Goal: Task Accomplishment & Management: Use online tool/utility

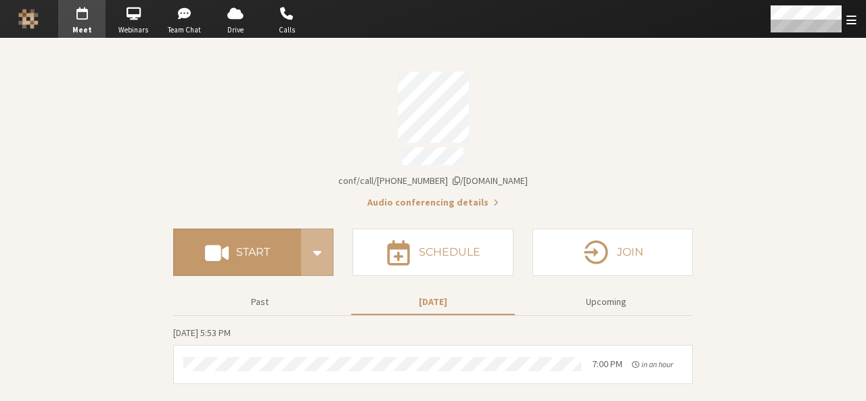
click at [142, 339] on section "Meeting link iotum.callbridge.rocks/conf/call/9168685 Audio conferencing detail…" at bounding box center [433, 220] width 866 height 363
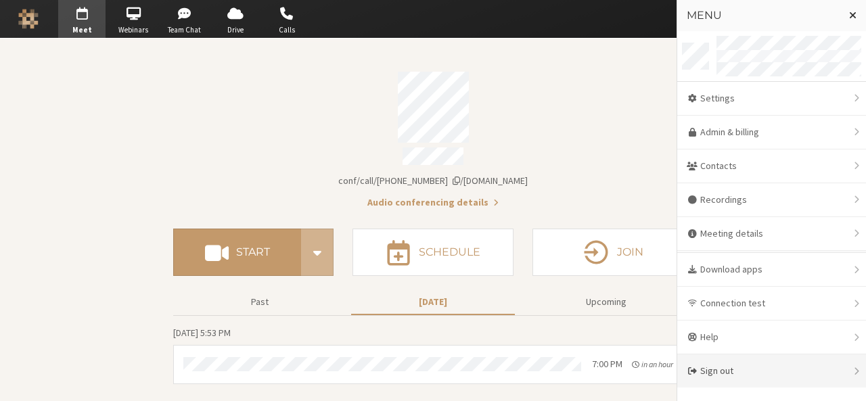
click at [737, 364] on div "Sign out" at bounding box center [771, 370] width 189 height 33
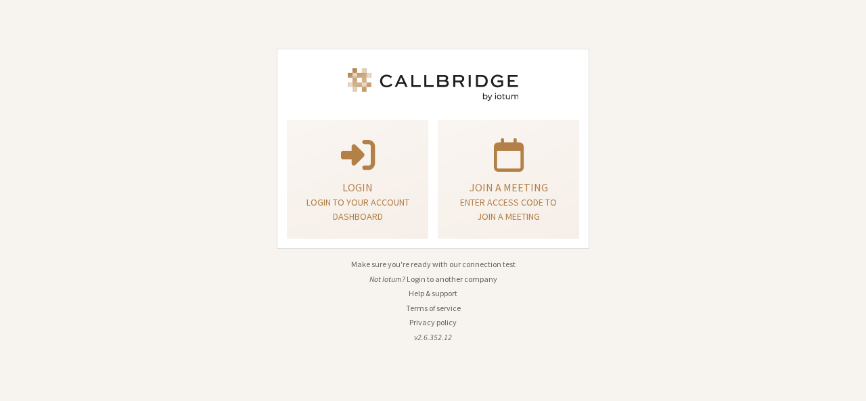
click at [438, 278] on button "Login to another company" at bounding box center [452, 279] width 91 height 12
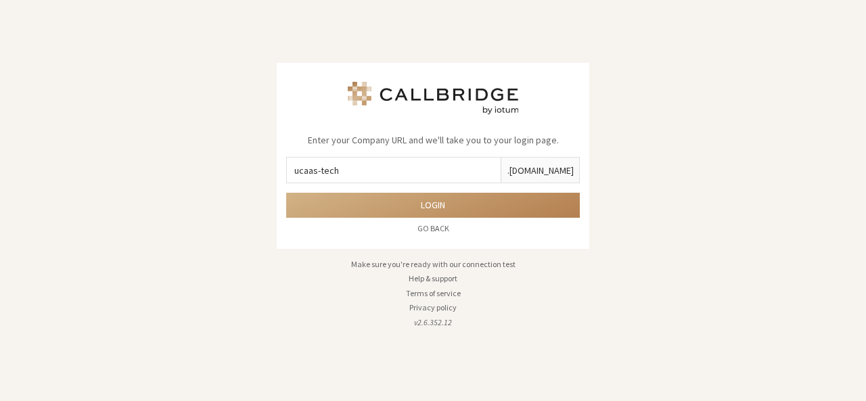
type input "ucaas-tech"
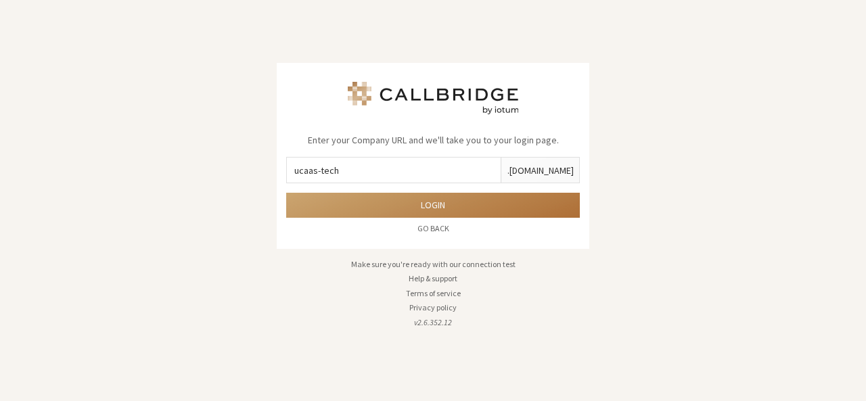
click at [447, 206] on button "Login" at bounding box center [433, 205] width 294 height 25
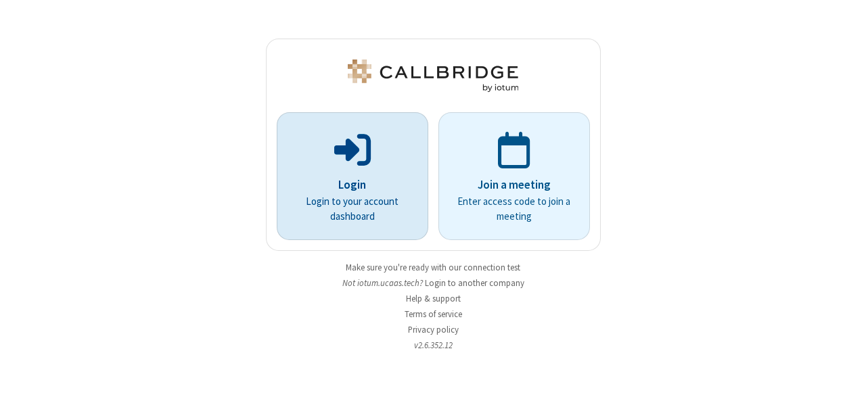
click at [406, 197] on p "Login to your account dashboard" at bounding box center [353, 209] width 114 height 30
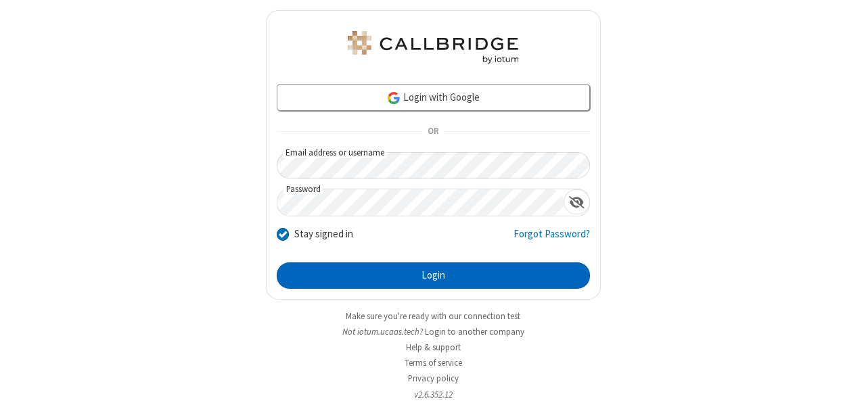
click at [438, 274] on button "Login" at bounding box center [433, 275] width 313 height 27
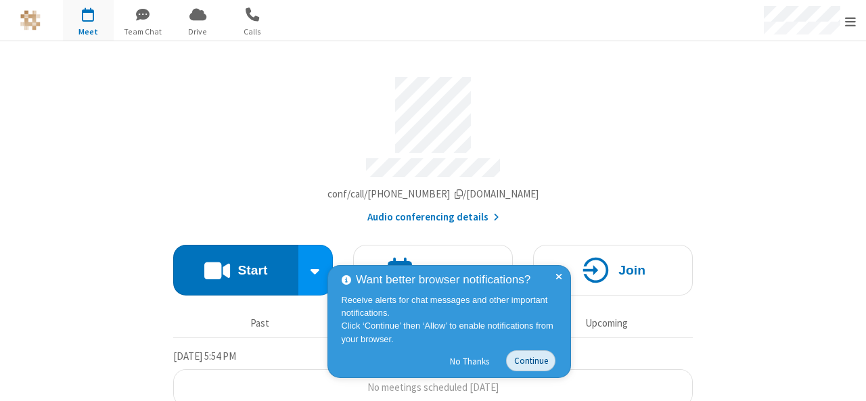
click at [529, 365] on button "Continue" at bounding box center [530, 360] width 49 height 21
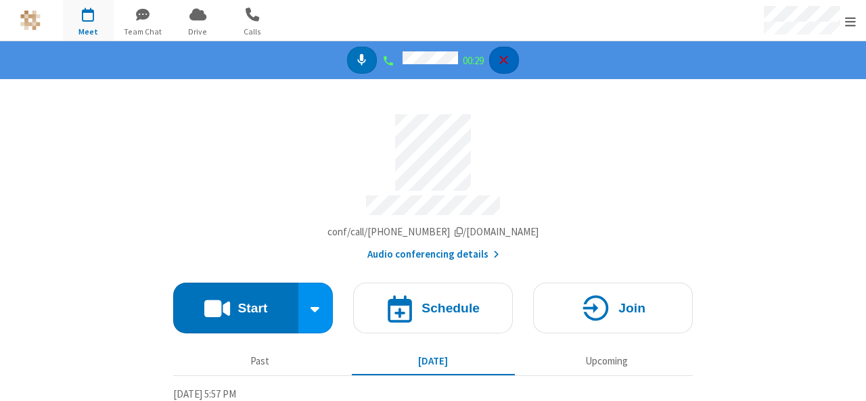
click at [505, 60] on icon "Hangup" at bounding box center [504, 60] width 8 height 8
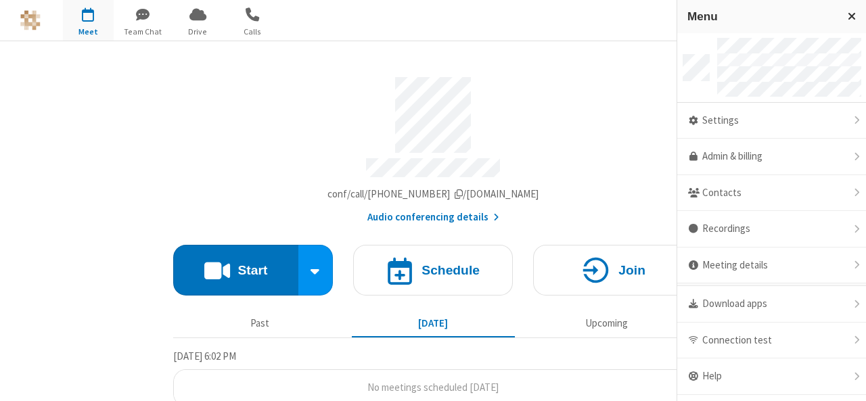
scroll to position [26, 0]
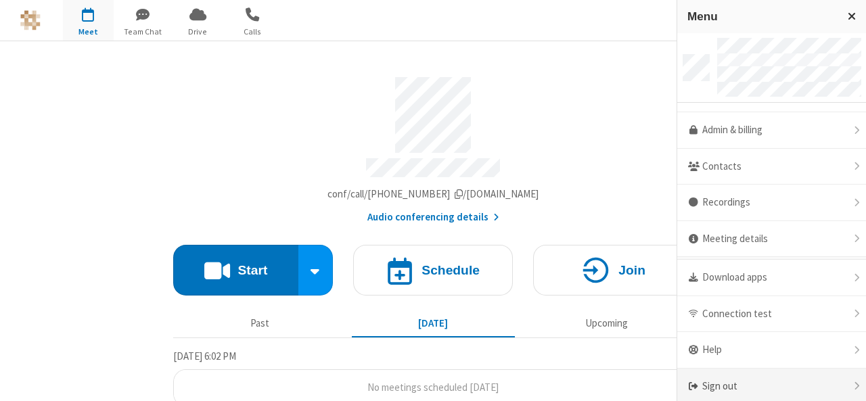
click at [753, 385] on div "Sign out" at bounding box center [771, 387] width 189 height 36
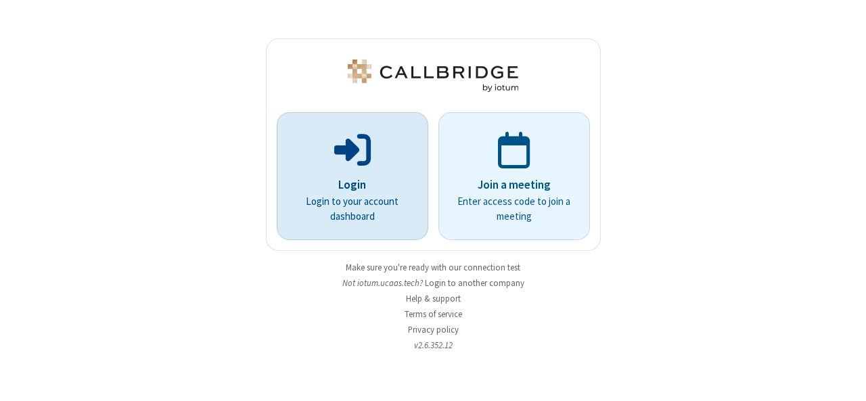
click at [326, 167] on p at bounding box center [353, 149] width 114 height 41
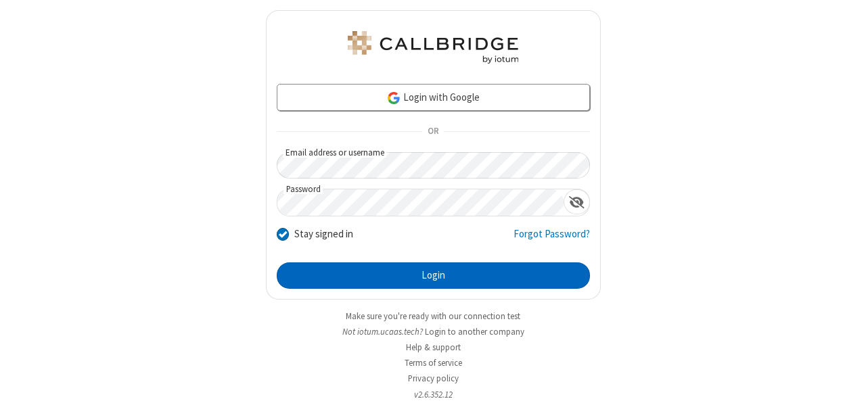
click at [419, 269] on button "Login" at bounding box center [433, 275] width 313 height 27
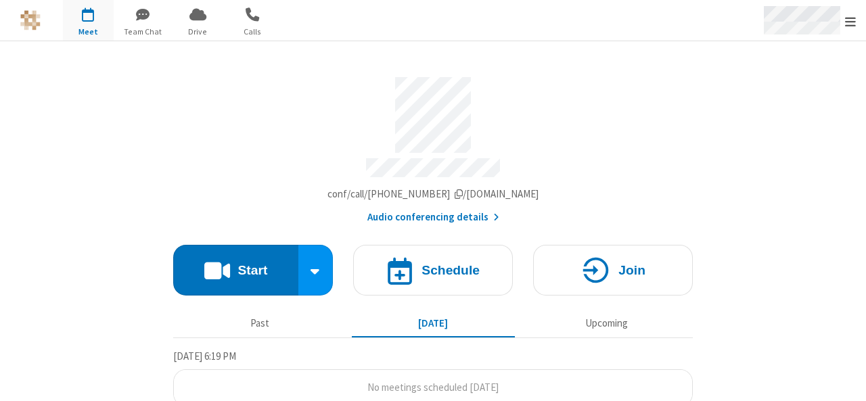
click at [846, 22] on span "Open menu" at bounding box center [850, 22] width 11 height 14
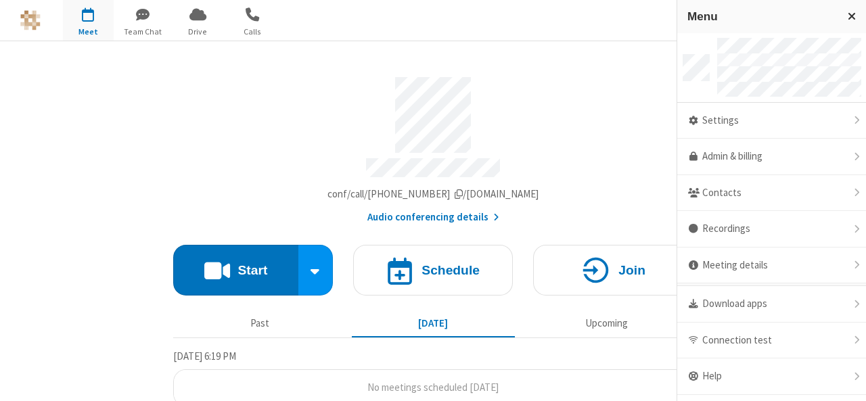
click at [579, 147] on div "Account details" at bounding box center [433, 115] width 520 height 76
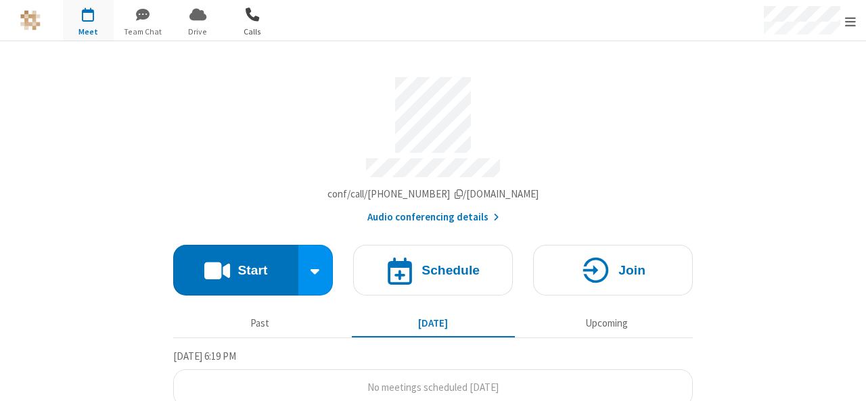
click at [254, 26] on span "Calls" at bounding box center [252, 32] width 51 height 12
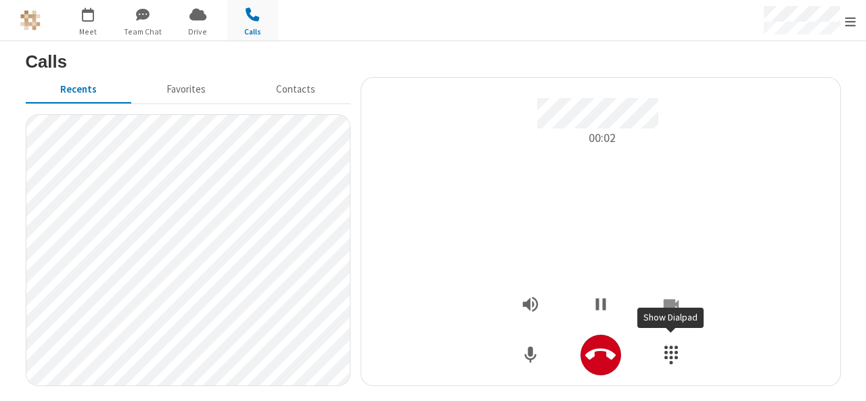
click at [685, 357] on button "Show Dialpad" at bounding box center [671, 355] width 41 height 41
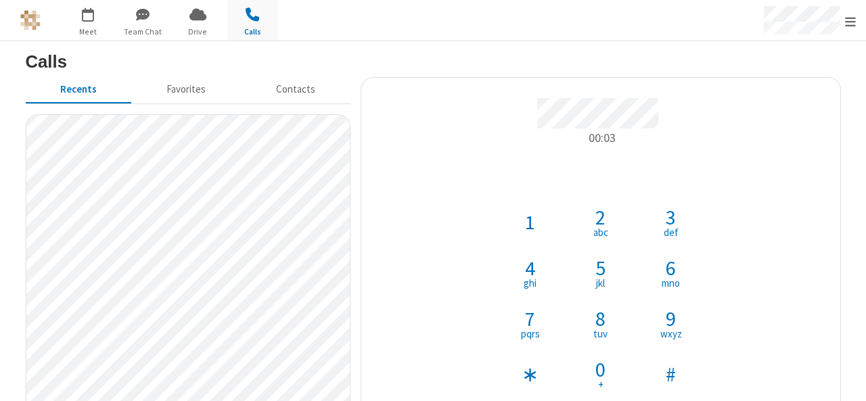
click at [603, 331] on button "8 tuv" at bounding box center [600, 323] width 51 height 51
click at [600, 351] on button "0 +" at bounding box center [600, 374] width 51 height 51
click at [664, 230] on span "def" at bounding box center [671, 232] width 15 height 10
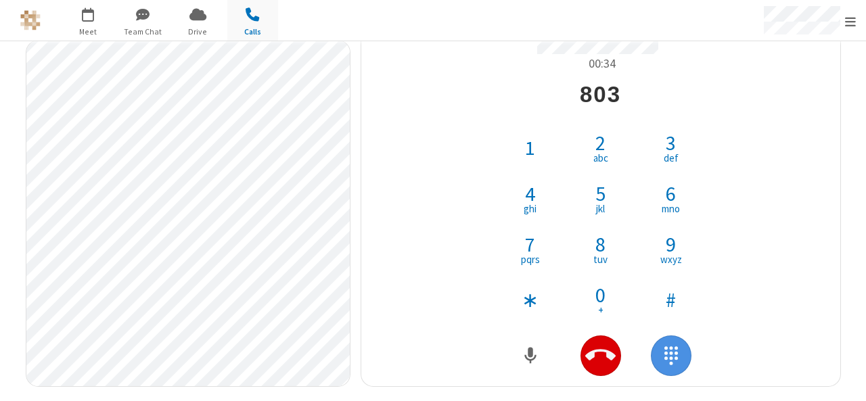
click at [597, 354] on icon "Hangup" at bounding box center [600, 355] width 30 height 30
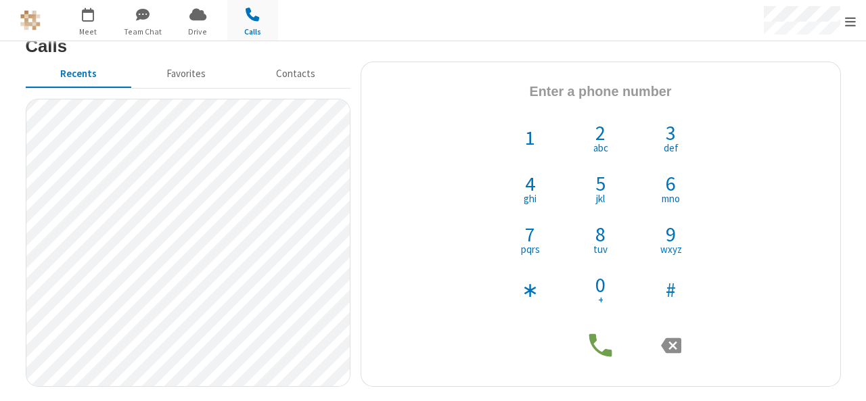
scroll to position [0, 0]
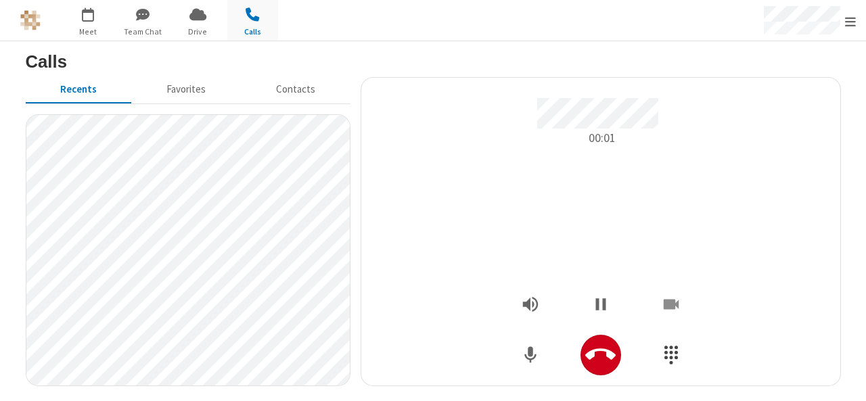
click at [677, 356] on icon "Show Dialpad" at bounding box center [671, 355] width 20 height 20
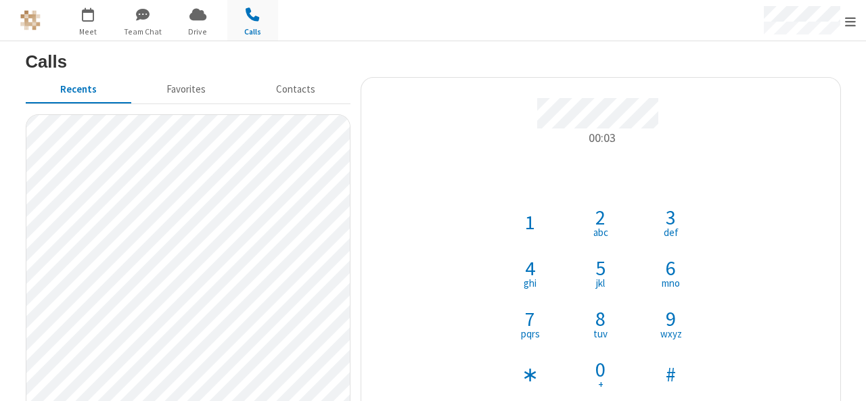
click at [599, 319] on span "8" at bounding box center [600, 318] width 10 height 20
click at [597, 375] on span "0" at bounding box center [600, 369] width 10 height 20
click at [664, 228] on span "def" at bounding box center [671, 232] width 15 height 10
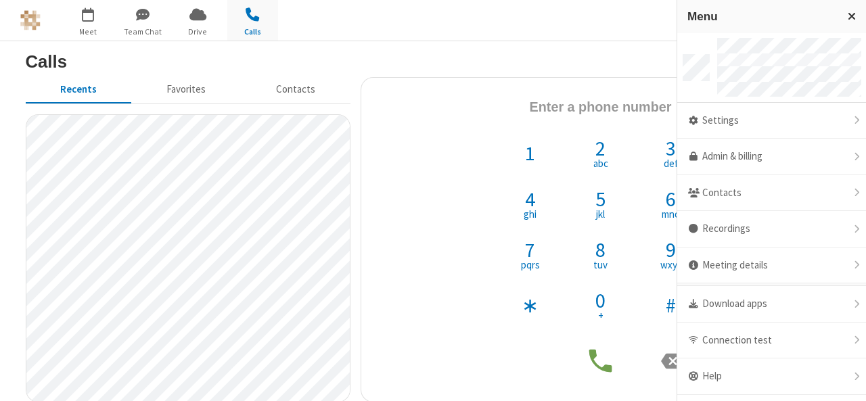
scroll to position [26, 0]
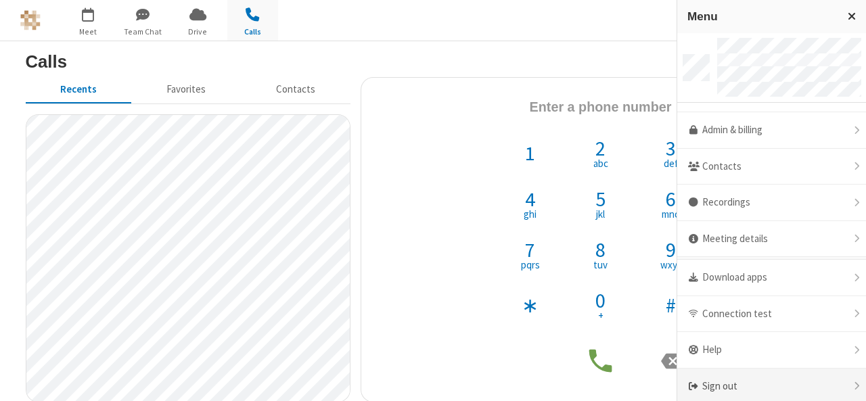
click at [739, 386] on div "Sign out" at bounding box center [771, 387] width 189 height 36
